Goal: Task Accomplishment & Management: Complete application form

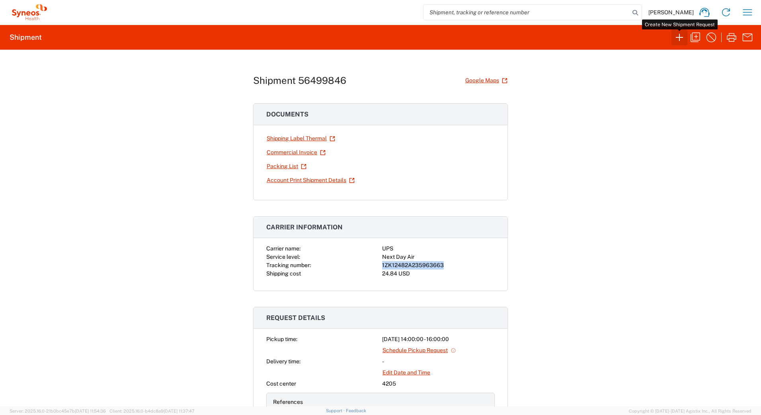
click at [678, 37] on icon "button" at bounding box center [679, 37] width 7 height 7
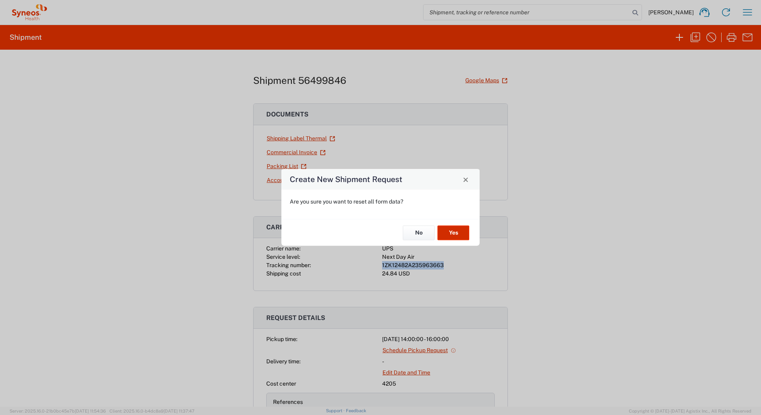
click at [449, 228] on button "Yes" at bounding box center [453, 233] width 32 height 15
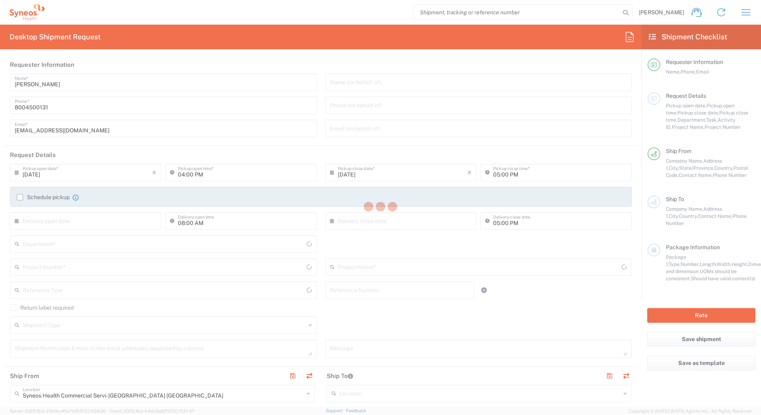
type input "[US_STATE]"
type input "[GEOGRAPHIC_DATA]"
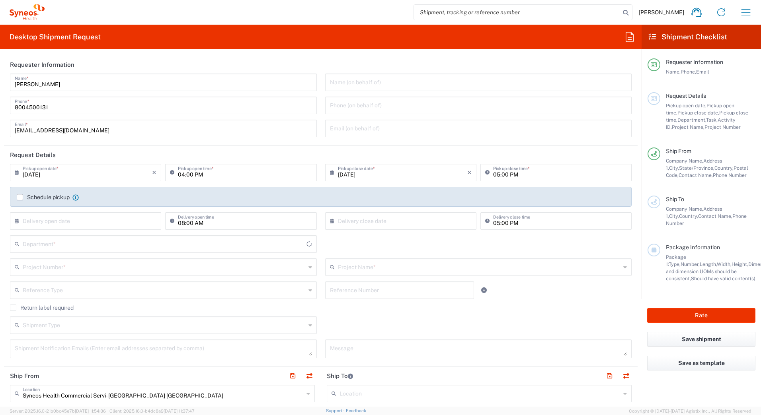
type input "4205"
click at [35, 173] on input "[DATE]" at bounding box center [87, 172] width 129 height 14
click at [106, 236] on span "15" at bounding box center [109, 233] width 12 height 11
type input "[DATE]"
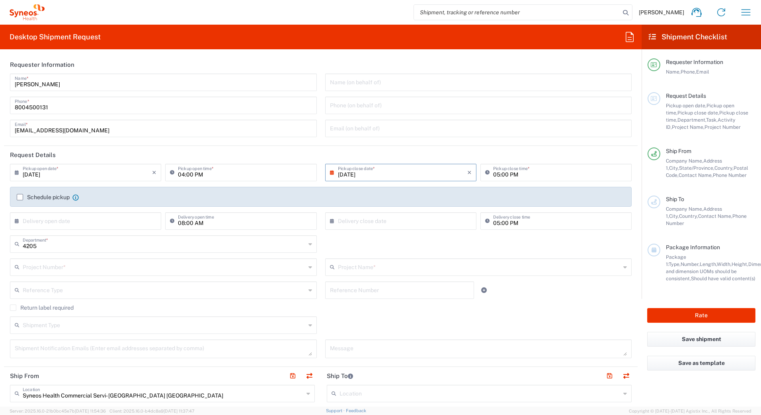
click at [347, 177] on input "[DATE]" at bounding box center [402, 172] width 129 height 14
click at [421, 232] on span "15" at bounding box center [421, 233] width 12 height 11
click at [449, 160] on header "Request Details" at bounding box center [320, 155] width 633 height 18
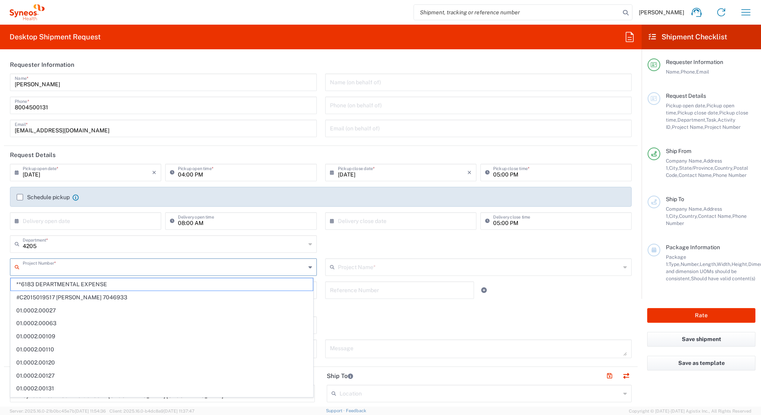
click at [32, 268] on input "text" at bounding box center [164, 267] width 283 height 14
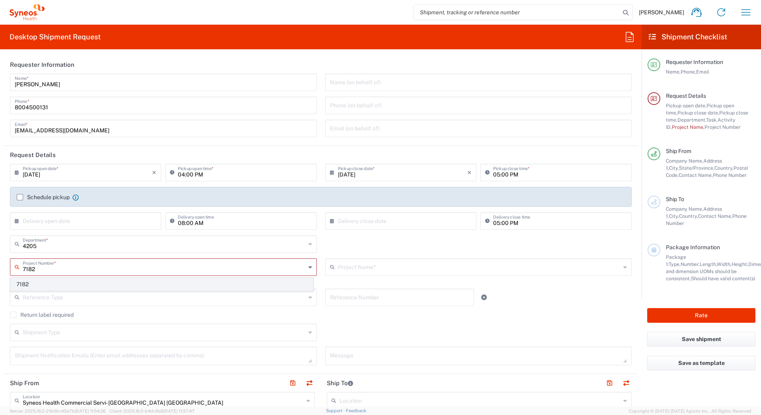
type input "7182"
click at [36, 286] on span "7182" at bounding box center [162, 285] width 302 height 12
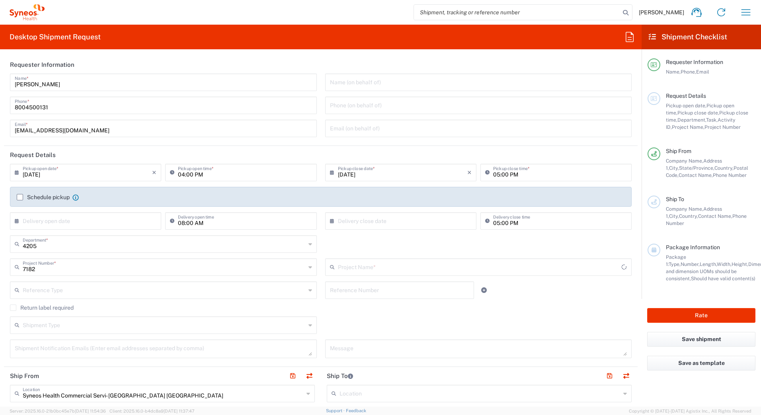
type input "ST-US_GlaxoSmithKline_Sales"
click at [66, 87] on input "[PERSON_NAME]" at bounding box center [163, 82] width 297 height 14
drag, startPoint x: 62, startPoint y: 86, endPoint x: -2, endPoint y: 86, distance: 63.3
click at [0, 86] on html "[PERSON_NAME] Home Shipment estimator Shipment tracking Desktop shipment reques…" at bounding box center [380, 207] width 761 height 415
paste input "Syneos Deployments"
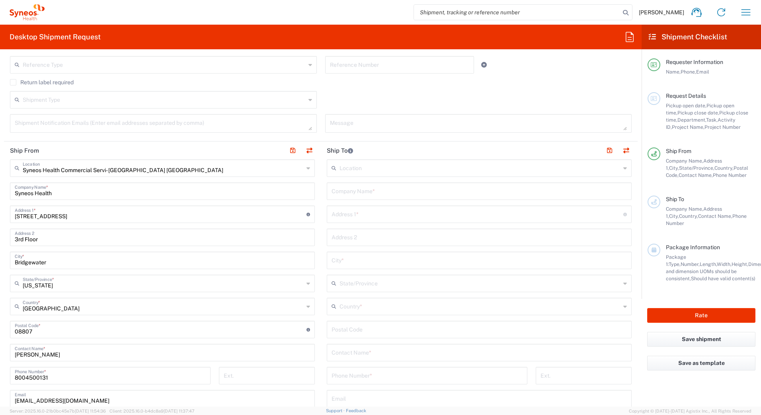
scroll to position [279, 0]
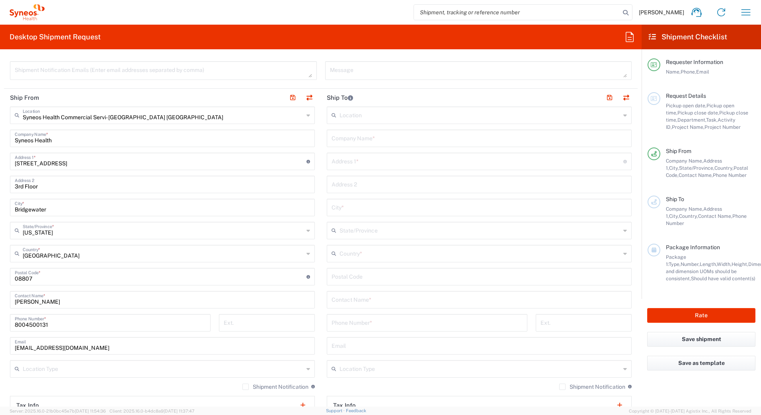
type input "Syneos Deployments"
drag, startPoint x: 58, startPoint y: 304, endPoint x: 5, endPoint y: 232, distance: 89.4
click at [9, 302] on main "Syneos Health Commercial Servi- [GEOGRAPHIC_DATA] [GEOGRAPHIC_DATA] Location Sy…" at bounding box center [162, 274] width 317 height 334
paste input "Syneos Deployments"
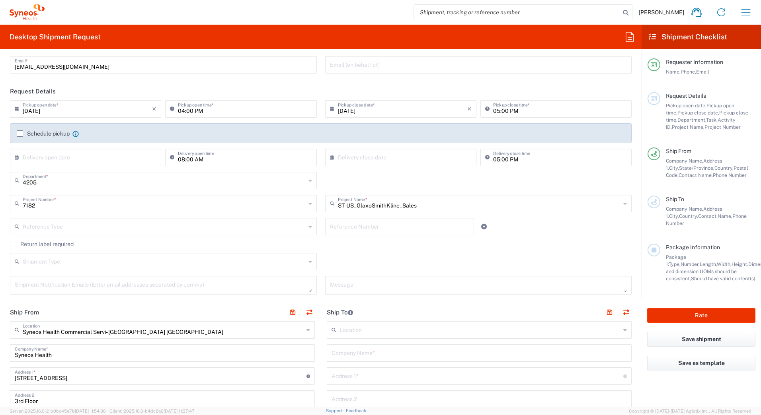
scroll to position [80, 0]
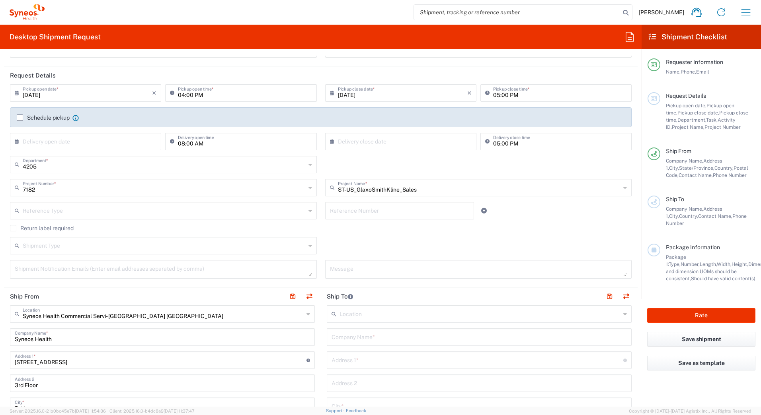
type input "Syneos Deployments"
click at [39, 247] on input "text" at bounding box center [164, 245] width 283 height 14
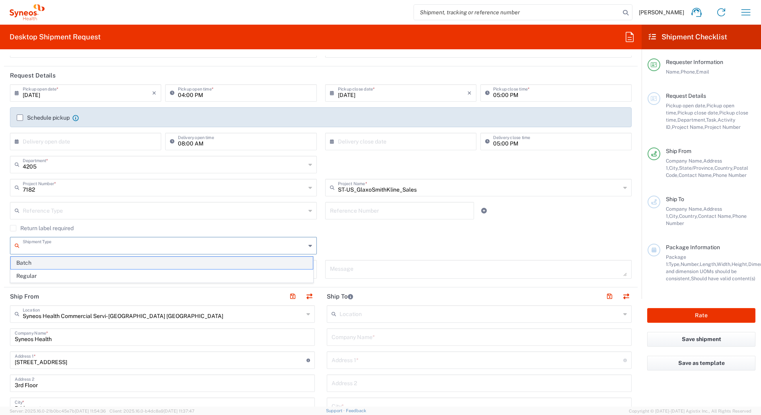
click at [37, 261] on span "Batch" at bounding box center [162, 263] width 302 height 12
type input "Batch"
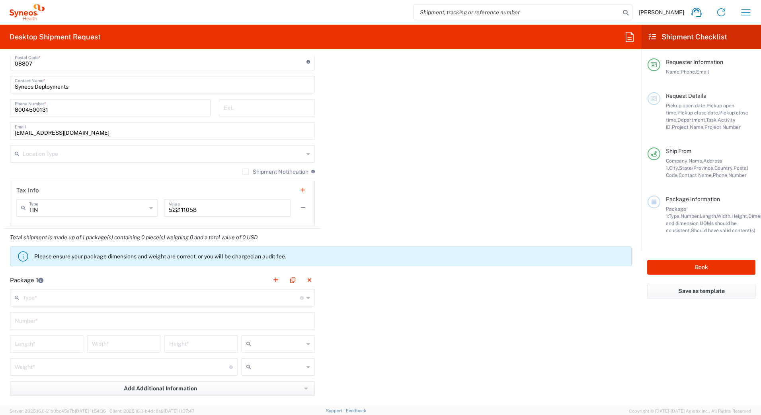
scroll to position [676, 0]
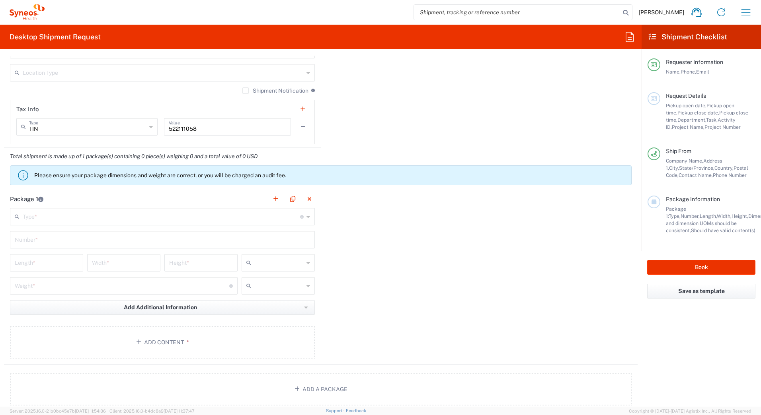
click at [52, 219] on input "text" at bounding box center [161, 216] width 277 height 14
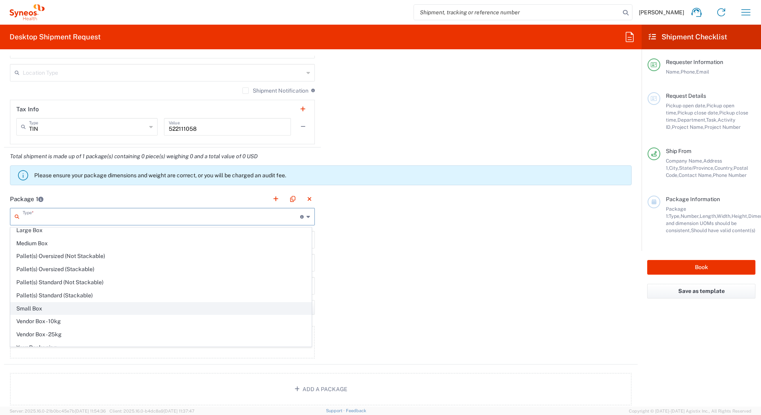
scroll to position [24, 0]
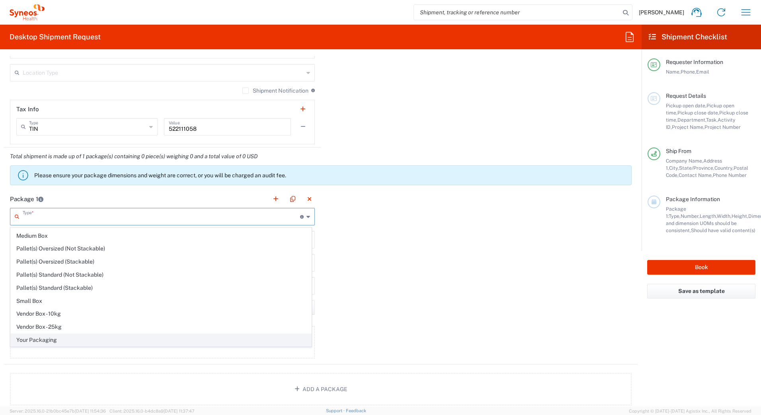
click at [60, 339] on span "Your Packaging" at bounding box center [161, 340] width 300 height 12
type input "Your Packaging"
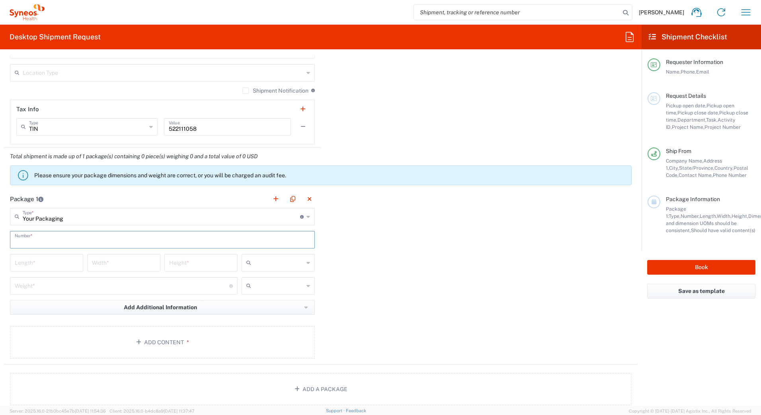
click at [23, 240] on input "text" at bounding box center [162, 239] width 295 height 14
type input "1"
click at [23, 264] on input "number" at bounding box center [47, 262] width 64 height 14
type input "18"
type input "12"
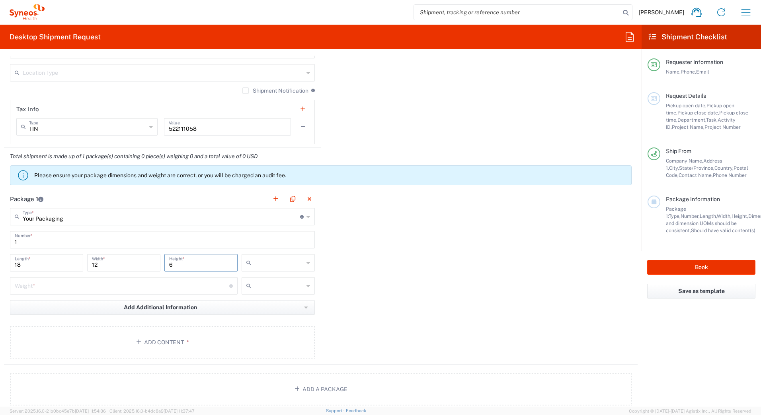
type input "6"
click at [275, 259] on input "text" at bounding box center [278, 263] width 49 height 13
click at [261, 308] on span "in" at bounding box center [275, 306] width 71 height 12
type input "in"
click at [41, 289] on input "number" at bounding box center [122, 286] width 214 height 14
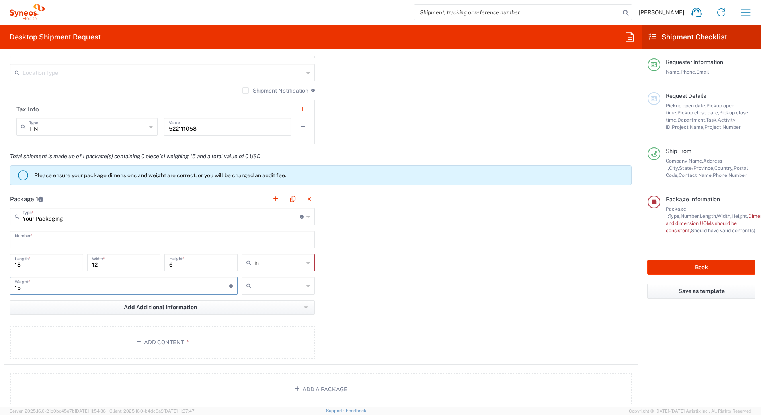
type input "15"
click at [291, 287] on input "text" at bounding box center [278, 286] width 49 height 13
click at [271, 314] on span "lbs" at bounding box center [275, 316] width 71 height 12
type input "lbs"
click at [151, 341] on button "Add Content *" at bounding box center [162, 342] width 305 height 33
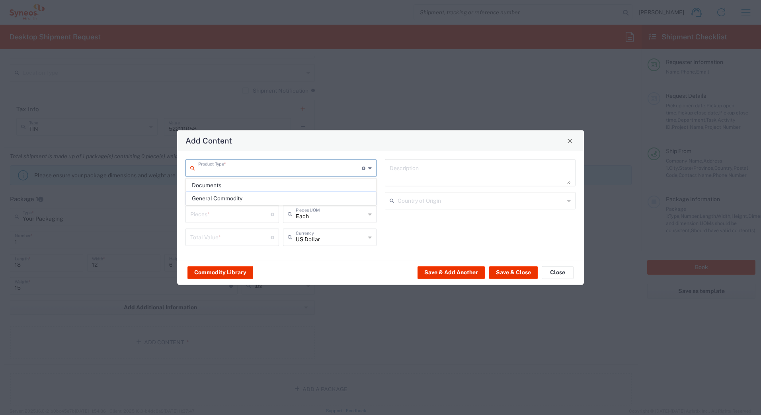
click at [216, 164] on input "text" at bounding box center [280, 168] width 164 height 14
click at [216, 200] on span "General Commodity" at bounding box center [280, 199] width 189 height 12
type input "General Commodity"
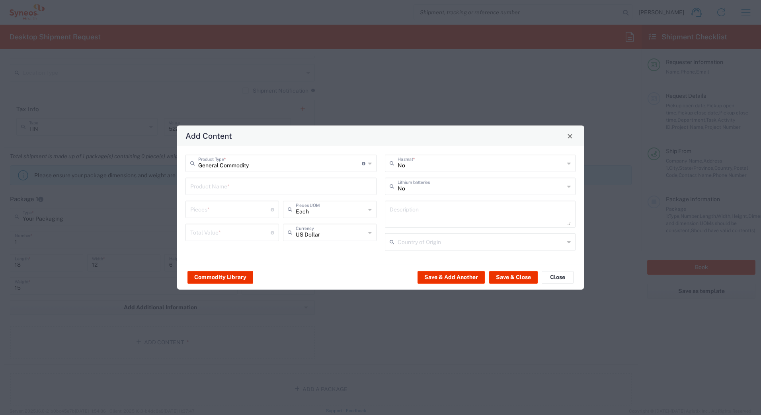
click at [210, 183] on input "text" at bounding box center [280, 186] width 181 height 14
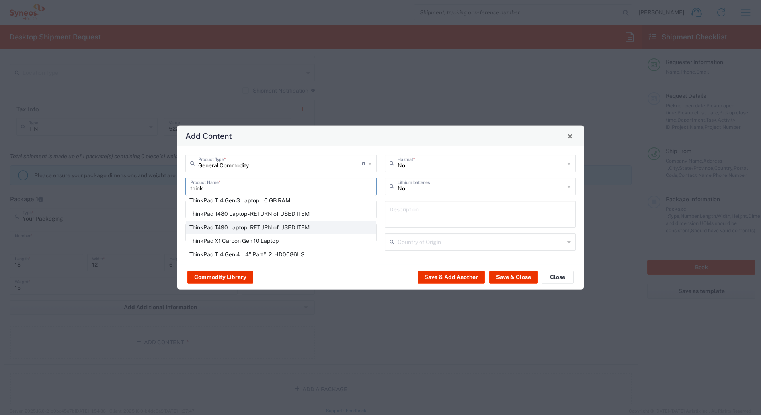
scroll to position [40, 0]
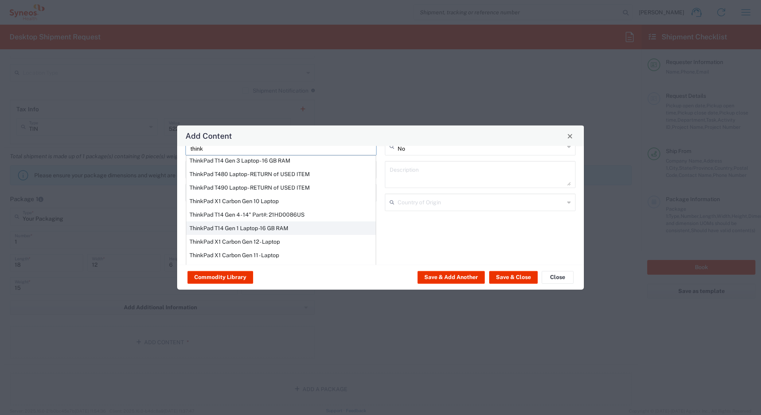
click at [204, 228] on div "ThinkPad T14 Gen 1 Laptop -16 GB RAM" at bounding box center [280, 229] width 189 height 14
type input "ThinkPad T14 Gen 1 Laptop -16 GB RAM"
type textarea "Intel Core i5-10210U- 14"- 512 GB SSD"
type input "[GEOGRAPHIC_DATA]"
type input "Yes"
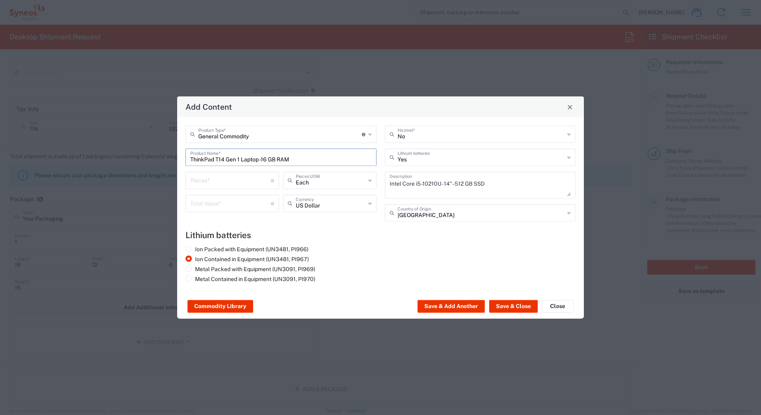
scroll to position [0, 0]
click at [199, 181] on input "number" at bounding box center [230, 180] width 80 height 14
type input "1"
click at [200, 201] on input "number" at bounding box center [230, 203] width 80 height 14
type input "1000"
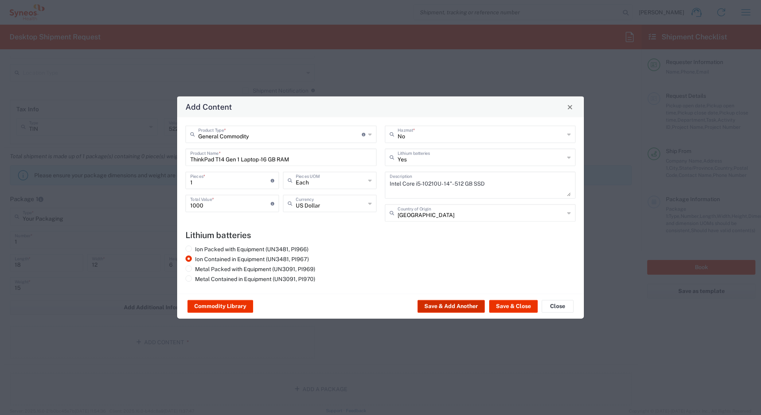
click at [431, 307] on button "Save & Add Another" at bounding box center [450, 306] width 67 height 13
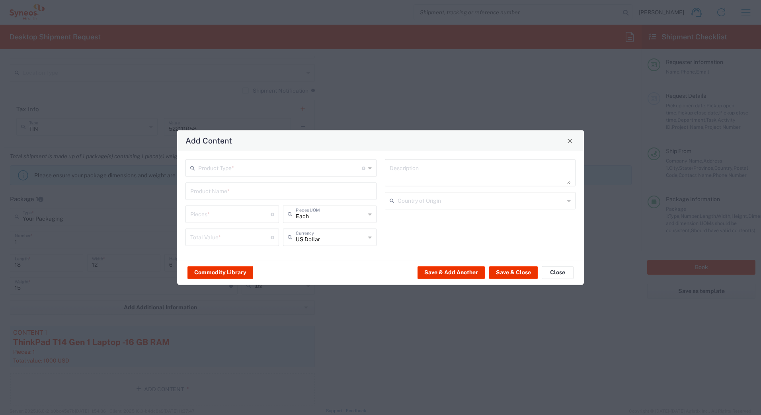
click at [245, 171] on input "text" at bounding box center [280, 168] width 164 height 14
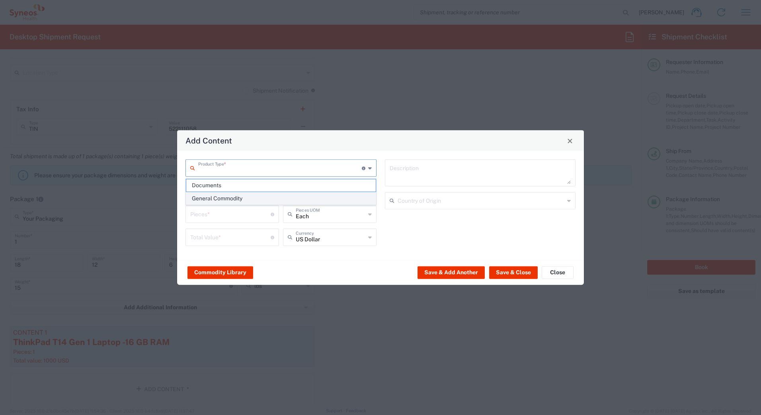
click at [227, 201] on span "General Commodity" at bounding box center [280, 199] width 189 height 12
type input "General Commodity"
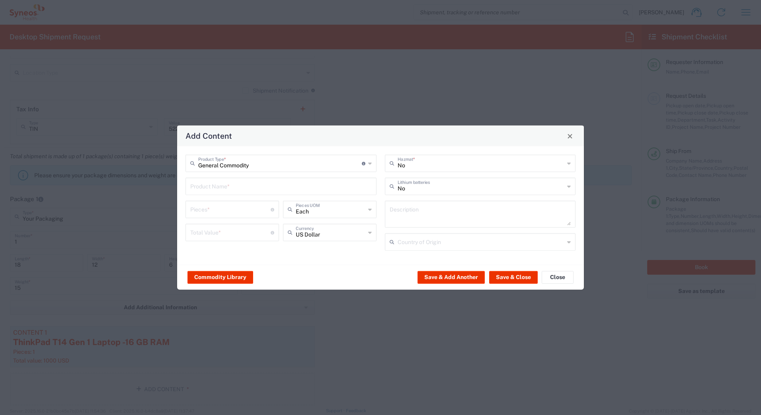
click at [221, 187] on input "text" at bounding box center [280, 186] width 181 height 14
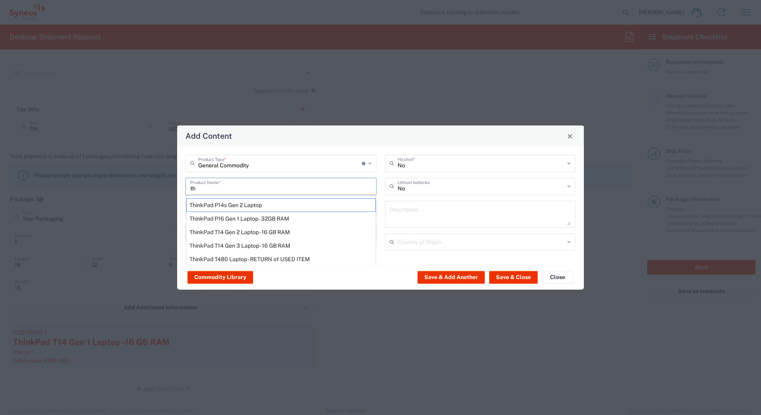
type input "t"
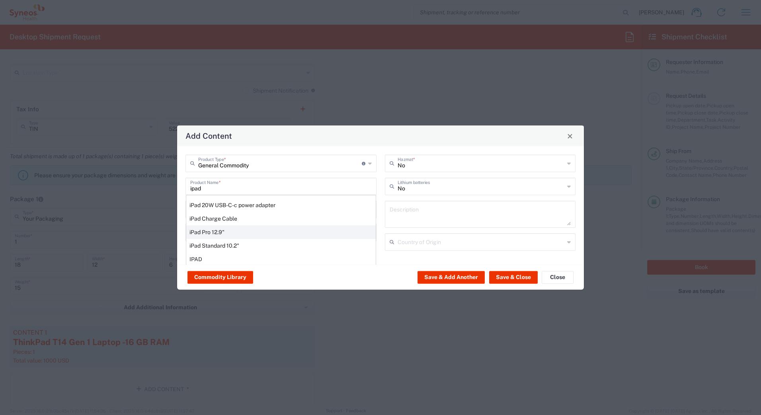
click at [217, 230] on div "iPad Pro 12.9"" at bounding box center [280, 233] width 189 height 14
type input "iPad Pro 12.9""
type input "1"
type textarea "iPad Pro 12.9""
type input "[GEOGRAPHIC_DATA]"
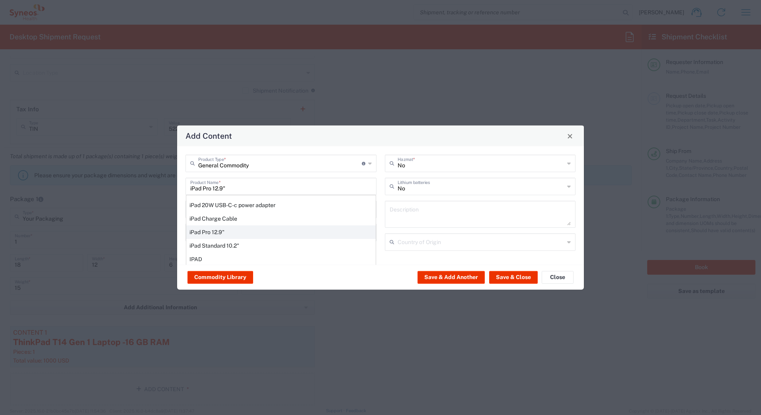
type input "Yes"
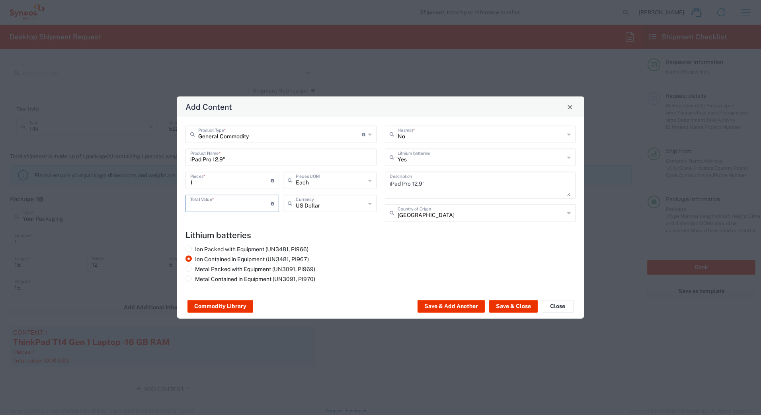
click at [211, 205] on input "number" at bounding box center [230, 203] width 80 height 14
type input "1000"
click at [503, 308] on button "Save & Close" at bounding box center [513, 306] width 49 height 13
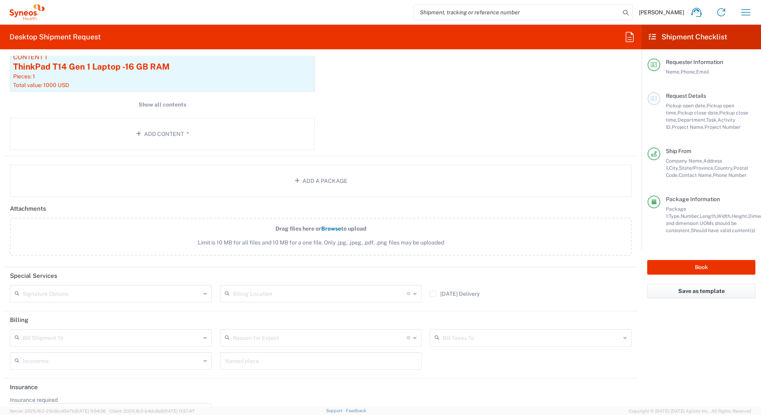
scroll to position [955, 0]
click at [91, 292] on input "text" at bounding box center [112, 291] width 178 height 14
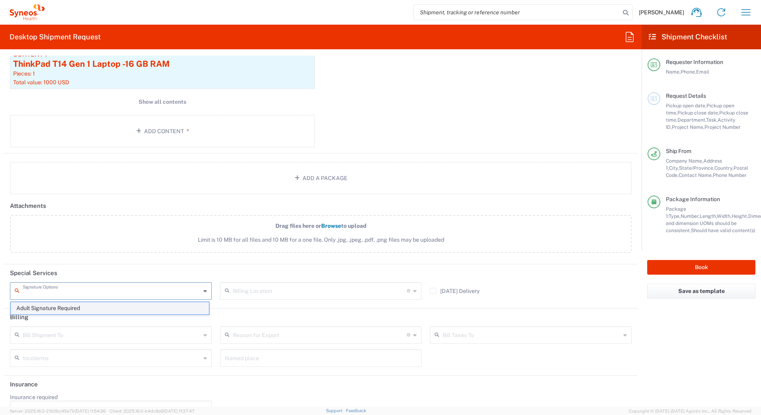
click at [88, 308] on span "Adult Signature Required" at bounding box center [110, 308] width 198 height 12
type input "Adult Signature Required"
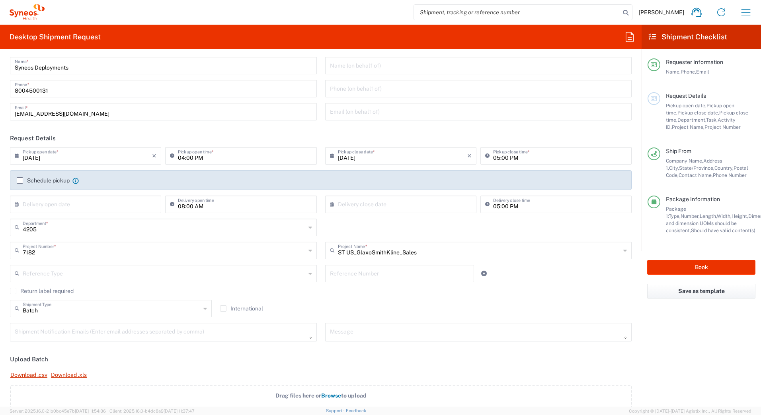
scroll to position [0, 0]
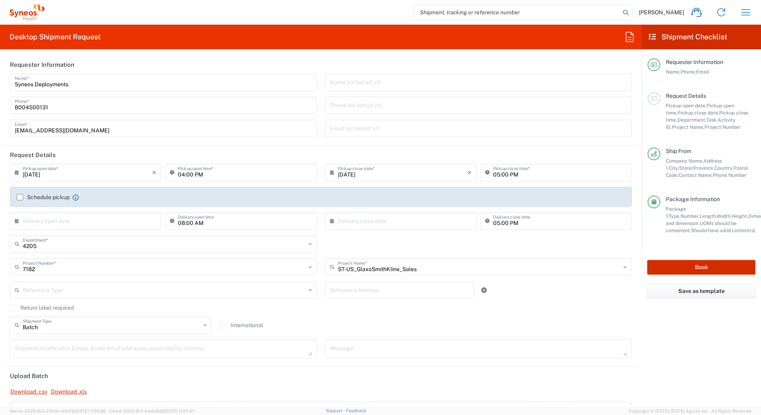
click at [672, 263] on button "Book" at bounding box center [701, 267] width 108 height 15
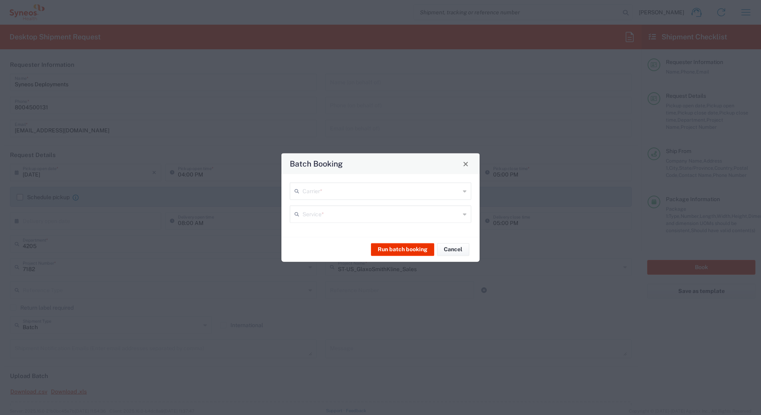
type input "7182"
click at [310, 191] on input "text" at bounding box center [381, 191] width 158 height 14
click at [310, 233] on span "UPS" at bounding box center [380, 234] width 180 height 12
type input "UPS"
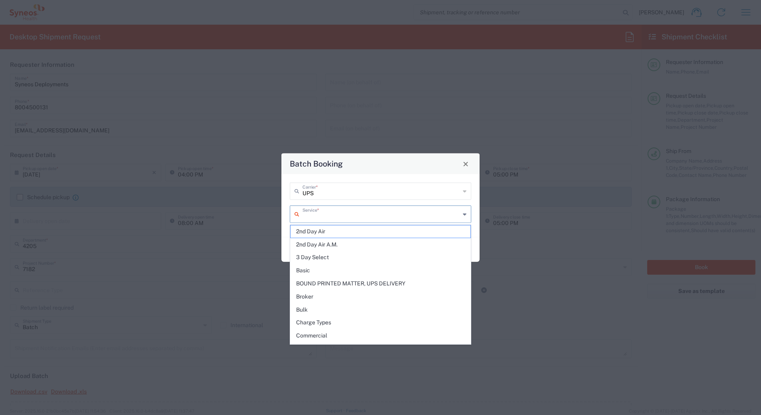
click at [310, 216] on input "text" at bounding box center [381, 214] width 158 height 14
click at [314, 282] on span "Next Day Air" at bounding box center [380, 281] width 180 height 12
type input "Next Day Air"
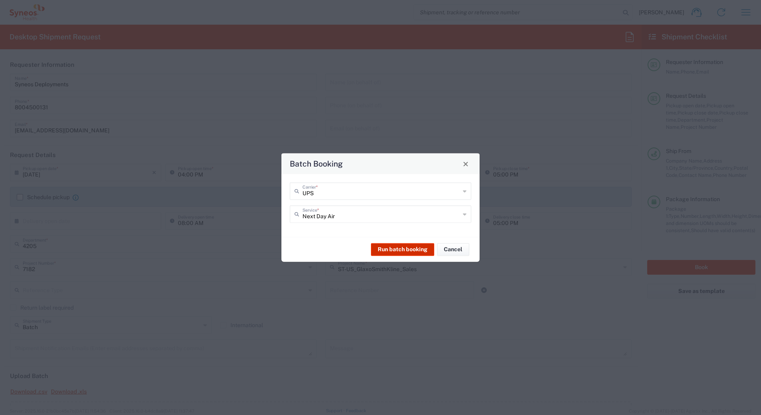
click at [400, 247] on button "Run batch booking" at bounding box center [402, 249] width 63 height 13
